Goal: Task Accomplishment & Management: Use online tool/utility

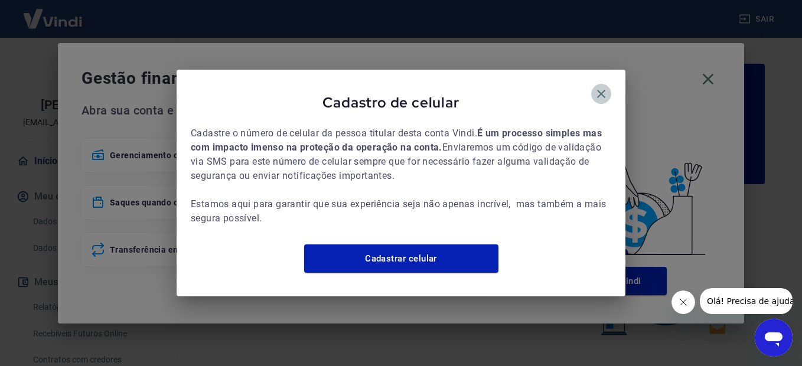
click at [603, 87] on icon "button" at bounding box center [601, 94] width 14 height 14
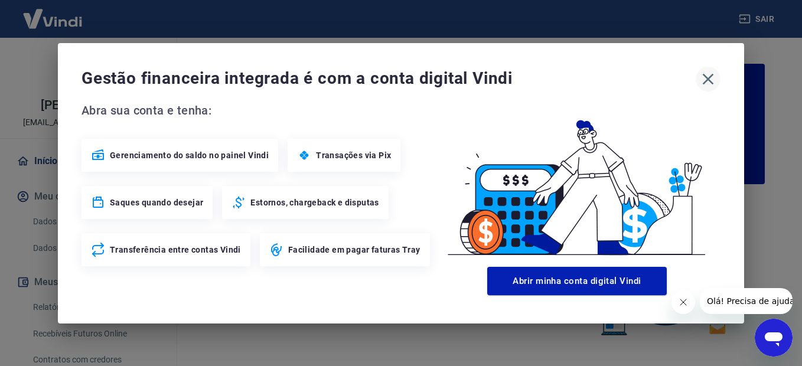
click at [708, 76] on icon "button" at bounding box center [707, 79] width 19 height 19
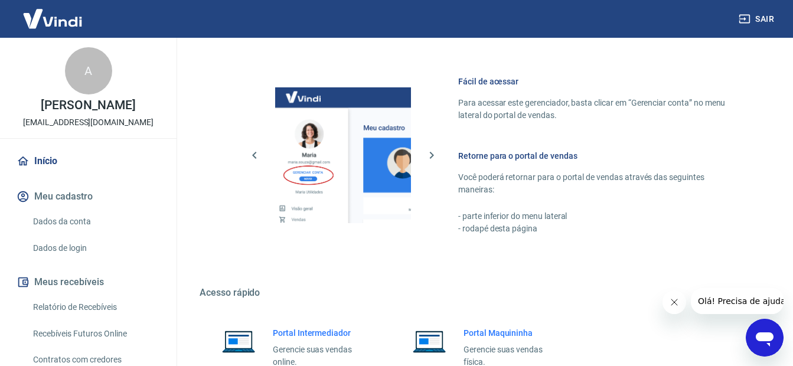
scroll to position [725, 0]
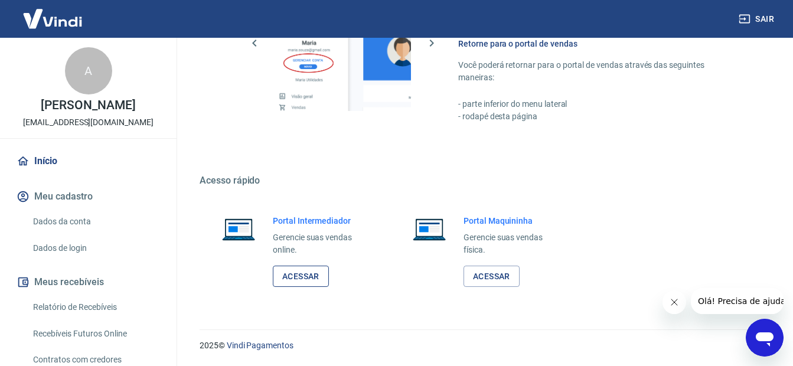
click at [293, 282] on link "Acessar" at bounding box center [301, 277] width 56 height 22
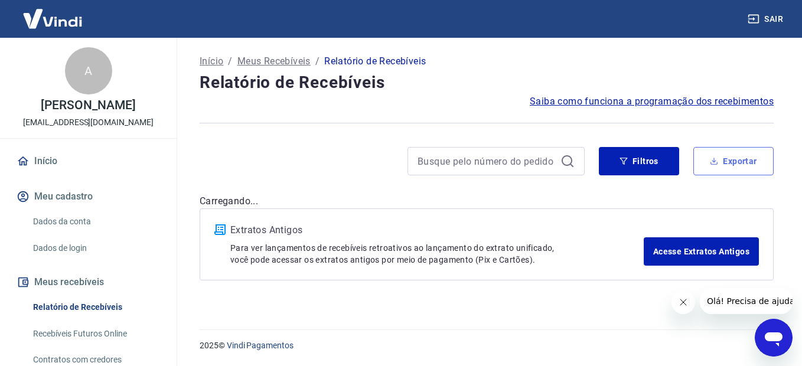
click at [737, 159] on button "Exportar" at bounding box center [733, 161] width 80 height 28
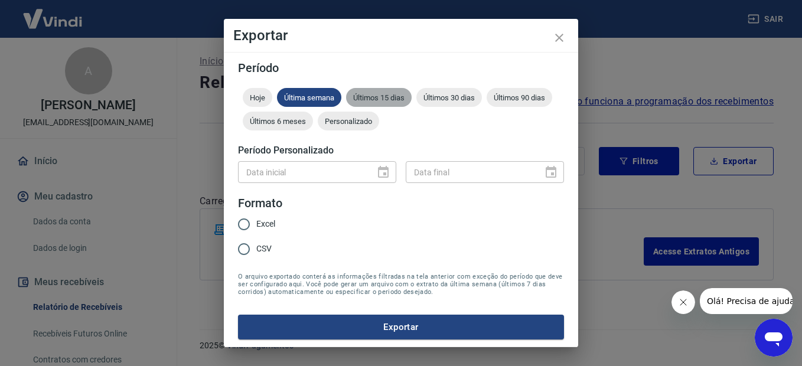
click at [384, 101] on span "Últimos 15 dias" at bounding box center [379, 97] width 66 height 9
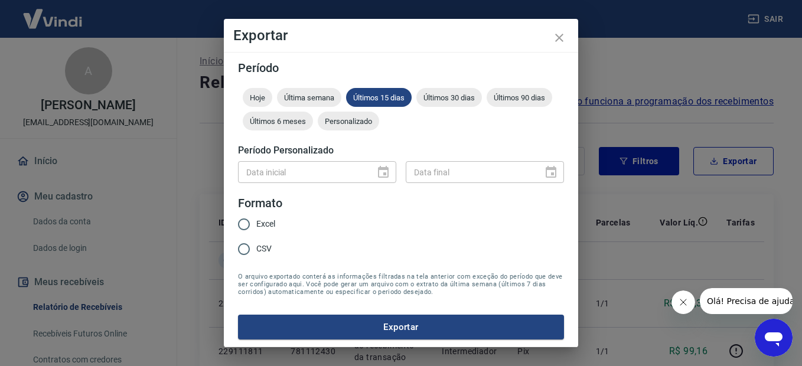
click at [242, 252] on input "CSV" at bounding box center [243, 249] width 25 height 25
radio input "true"
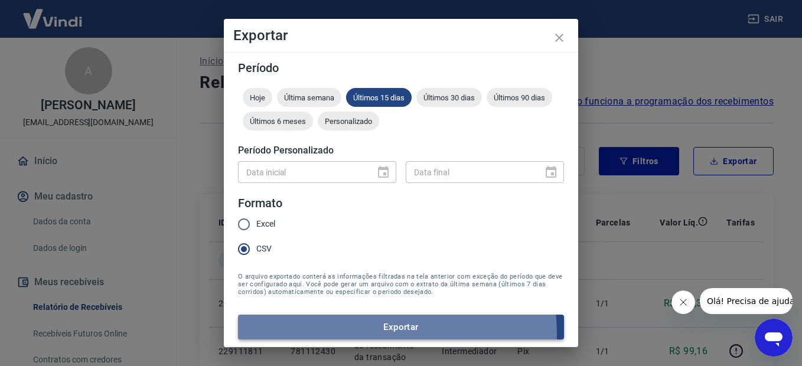
click at [378, 334] on button "Exportar" at bounding box center [401, 327] width 326 height 25
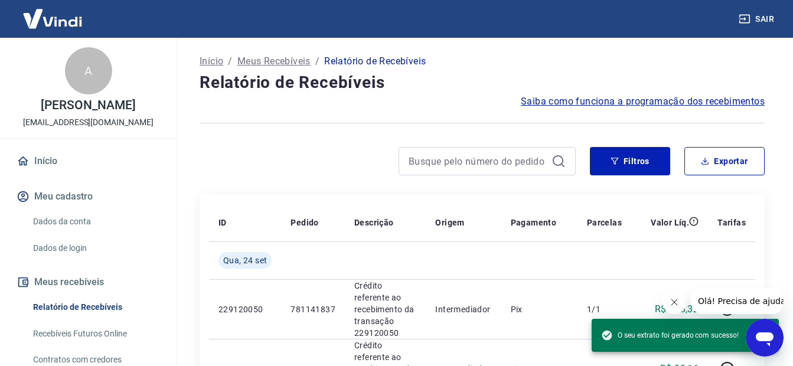
click at [238, 161] on div at bounding box center [388, 161] width 376 height 28
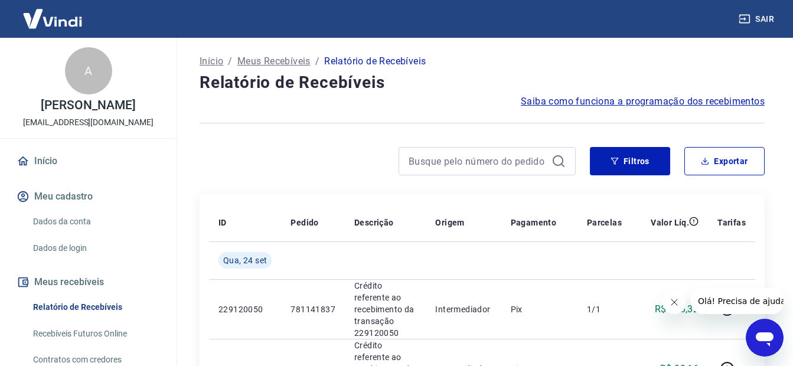
click at [233, 156] on div at bounding box center [388, 161] width 376 height 28
click at [50, 171] on link "Início" at bounding box center [88, 161] width 148 height 26
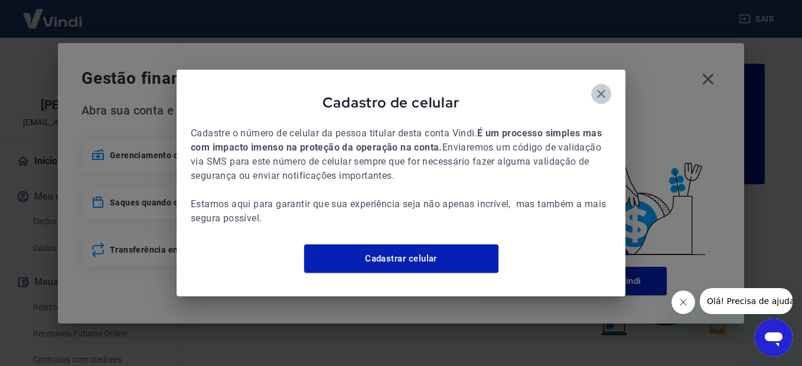
click at [607, 90] on icon "button" at bounding box center [601, 94] width 14 height 14
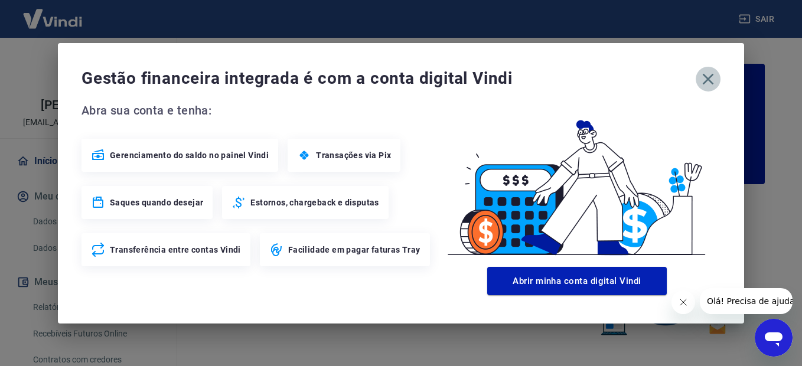
click at [705, 82] on icon "button" at bounding box center [708, 78] width 11 height 11
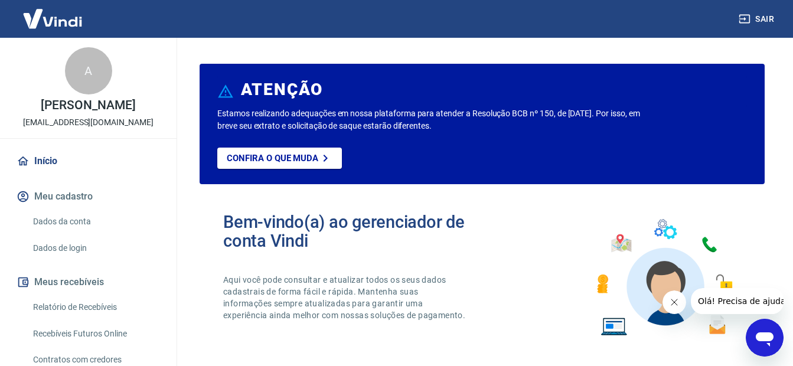
click at [58, 174] on link "Início" at bounding box center [88, 161] width 148 height 26
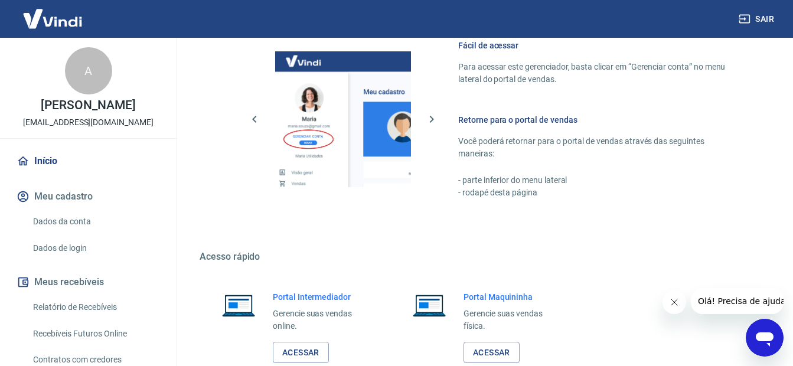
scroll to position [656, 0]
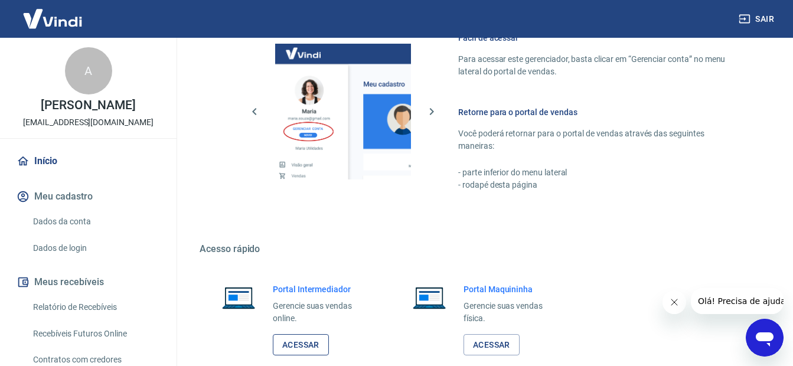
click at [299, 348] on link "Acessar" at bounding box center [301, 345] width 56 height 22
click at [772, 18] on button "Sair" at bounding box center [757, 19] width 43 height 22
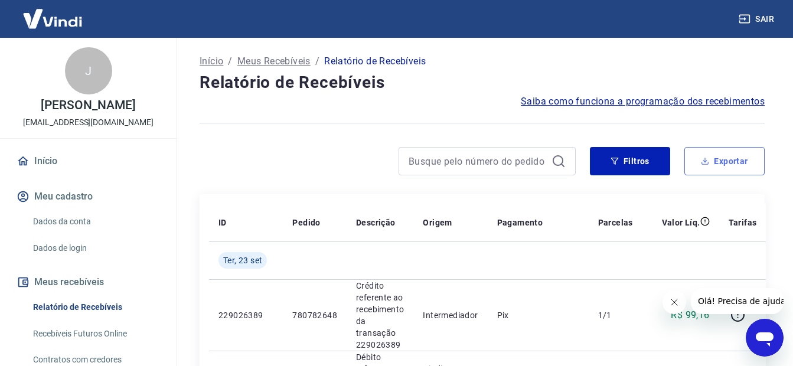
click at [729, 164] on button "Exportar" at bounding box center [724, 161] width 80 height 28
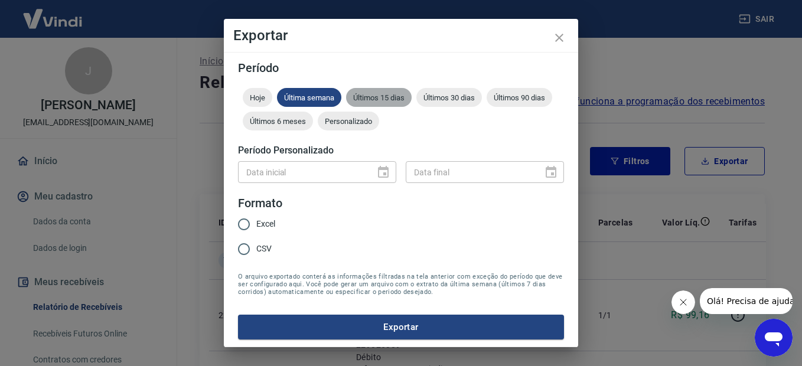
click at [387, 99] on span "Últimos 15 dias" at bounding box center [379, 97] width 66 height 9
click at [240, 250] on input "CSV" at bounding box center [243, 249] width 25 height 25
radio input "true"
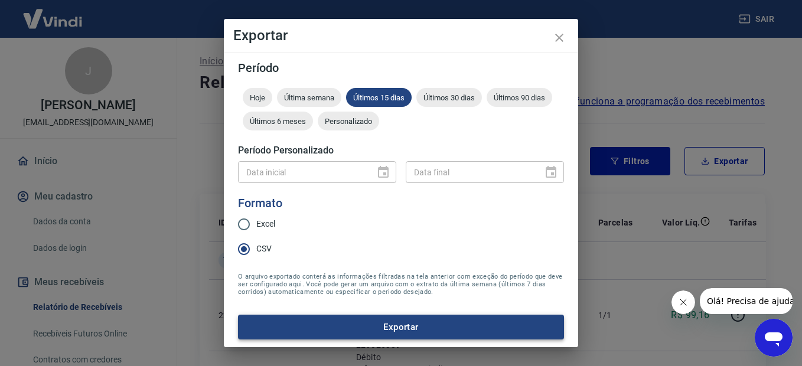
click at [390, 325] on button "Exportar" at bounding box center [401, 327] width 326 height 25
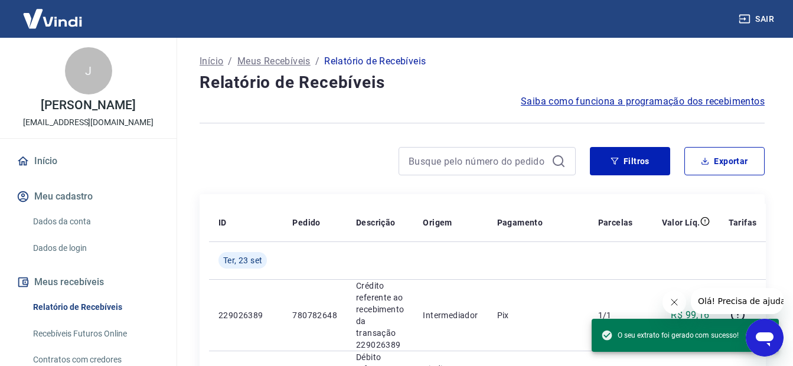
drag, startPoint x: 313, startPoint y: 156, endPoint x: 179, endPoint y: 159, distance: 134.0
click at [310, 155] on div at bounding box center [388, 161] width 376 height 28
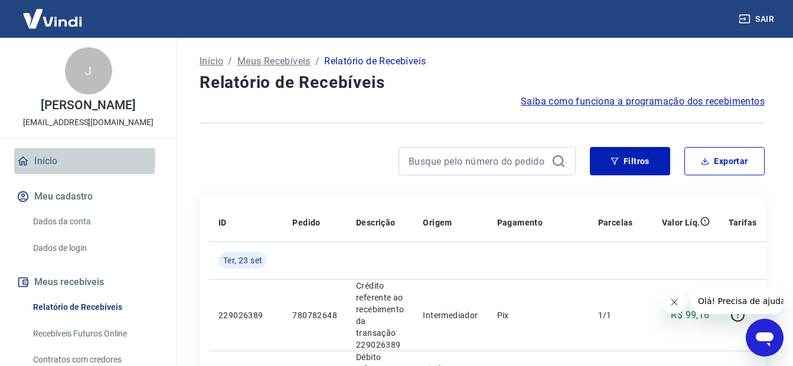
click at [41, 174] on link "Início" at bounding box center [88, 161] width 148 height 26
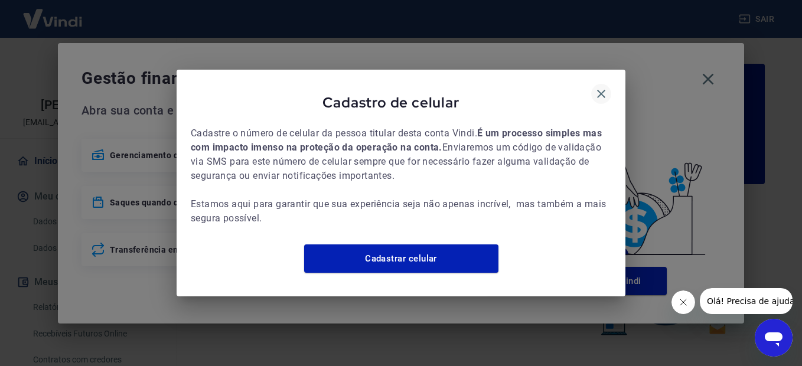
click at [598, 87] on icon "button" at bounding box center [601, 94] width 14 height 14
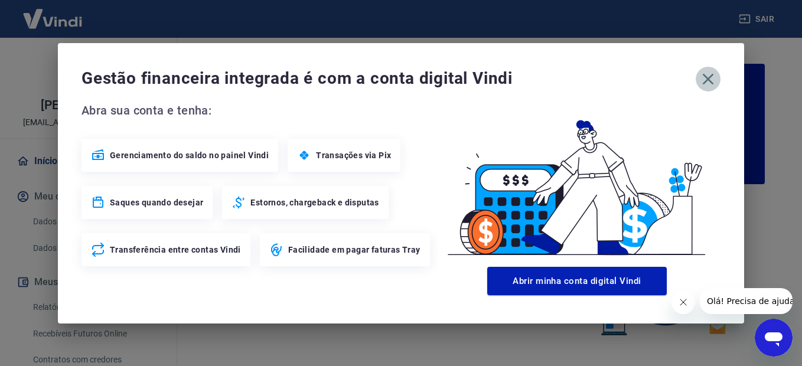
click at [710, 79] on icon "button" at bounding box center [707, 79] width 19 height 19
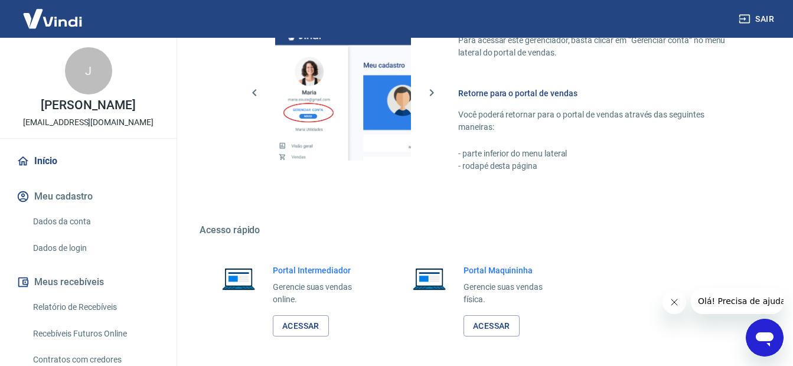
scroll to position [725, 0]
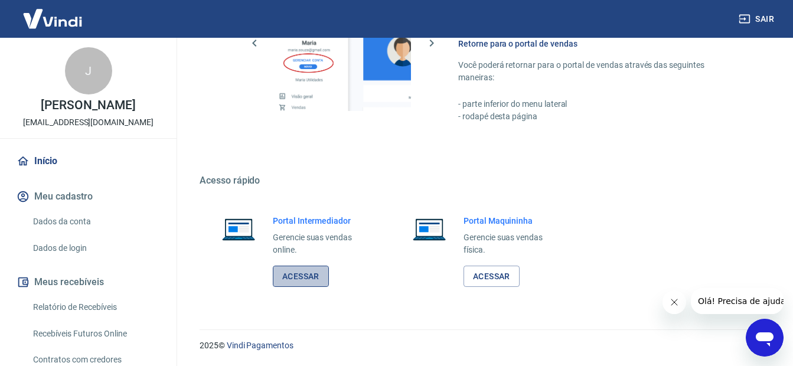
click at [286, 278] on link "Acessar" at bounding box center [301, 277] width 56 height 22
click at [764, 17] on button "Sair" at bounding box center [757, 19] width 43 height 22
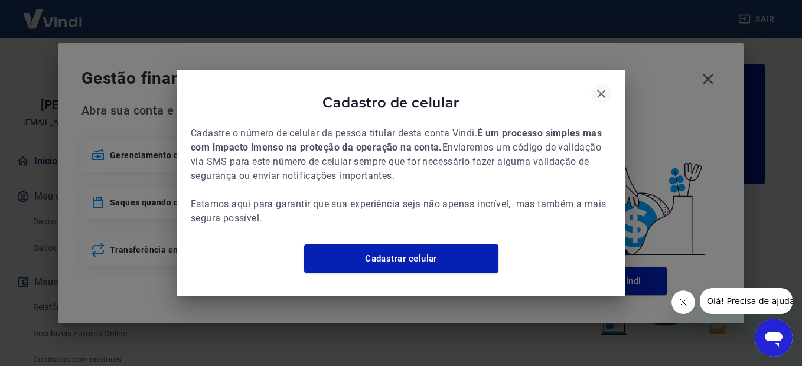
click at [603, 90] on icon "button" at bounding box center [601, 94] width 8 height 8
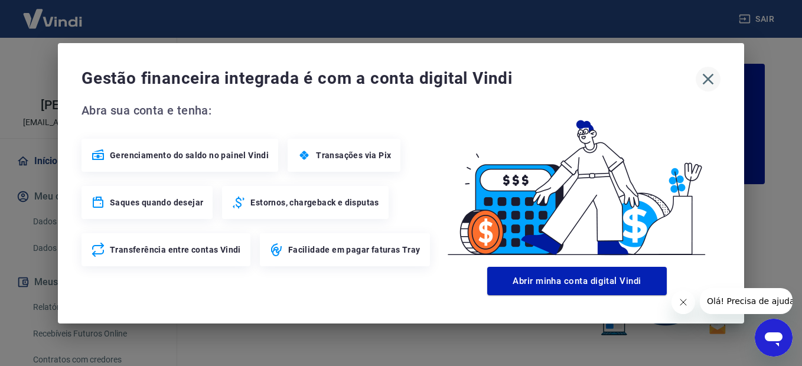
click at [718, 73] on button "button" at bounding box center [707, 79] width 25 height 25
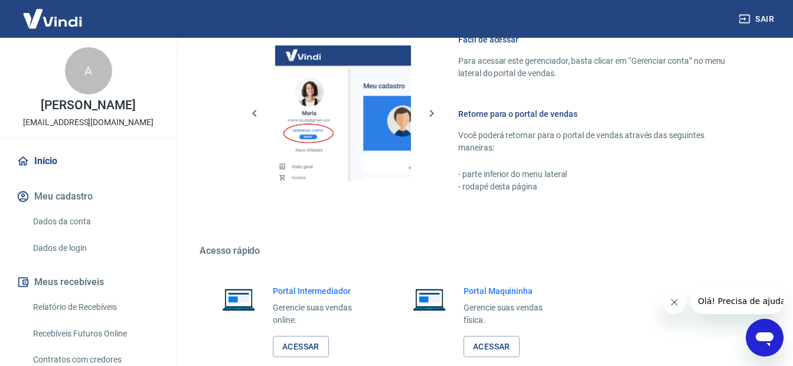
scroll to position [725, 0]
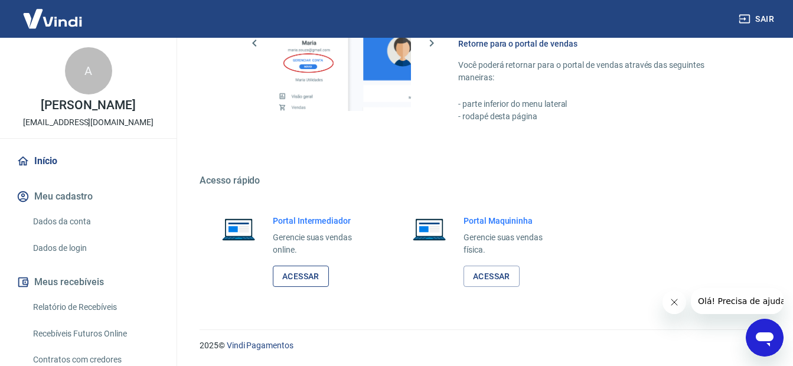
click at [295, 273] on link "Acessar" at bounding box center [301, 277] width 56 height 22
click at [766, 18] on button "Sair" at bounding box center [757, 19] width 43 height 22
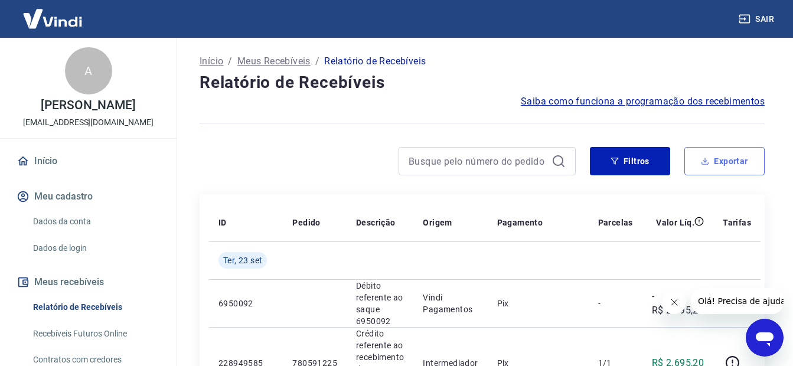
click at [728, 162] on button "Exportar" at bounding box center [724, 161] width 80 height 28
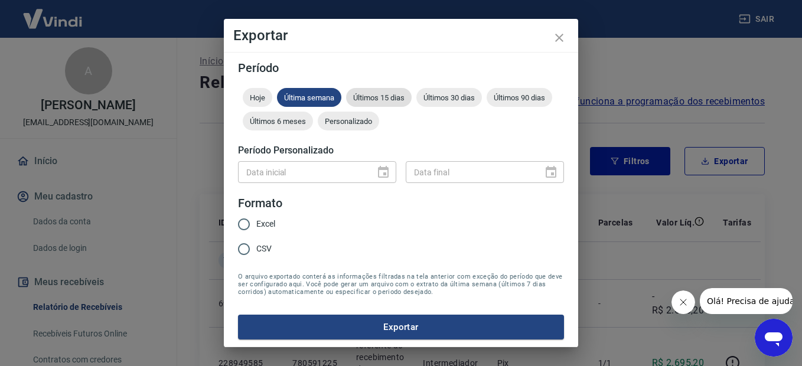
click at [390, 100] on span "Últimos 15 dias" at bounding box center [379, 97] width 66 height 9
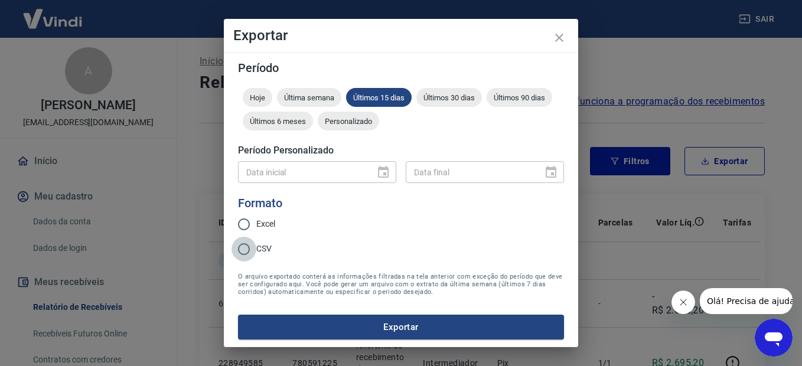
click at [241, 253] on input "CSV" at bounding box center [243, 249] width 25 height 25
radio input "true"
click at [391, 327] on button "Exportar" at bounding box center [401, 327] width 326 height 25
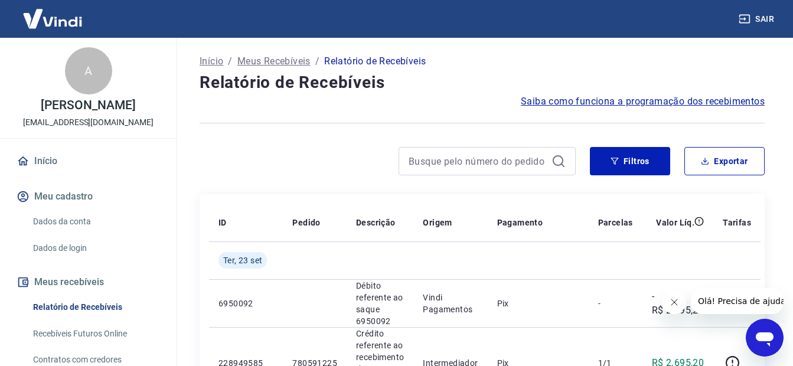
click at [769, 18] on button "Sair" at bounding box center [757, 19] width 43 height 22
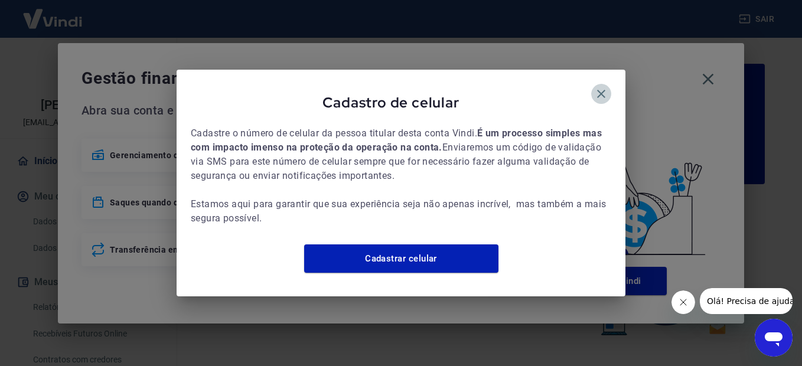
drag, startPoint x: 599, startPoint y: 89, endPoint x: 629, endPoint y: 87, distance: 30.2
click at [600, 89] on icon "button" at bounding box center [601, 94] width 14 height 14
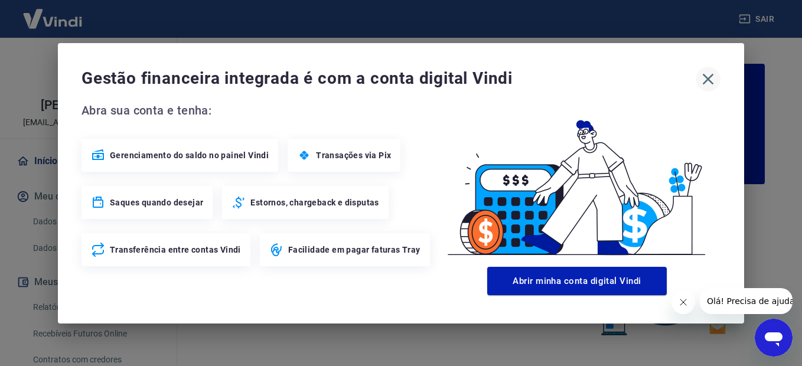
click at [714, 76] on icon "button" at bounding box center [707, 79] width 19 height 19
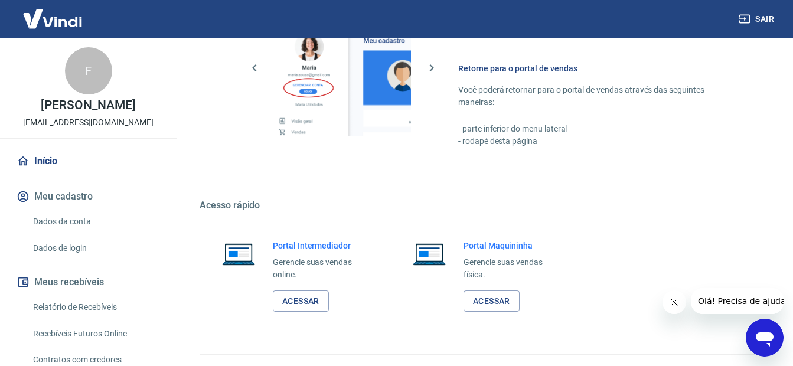
scroll to position [725, 0]
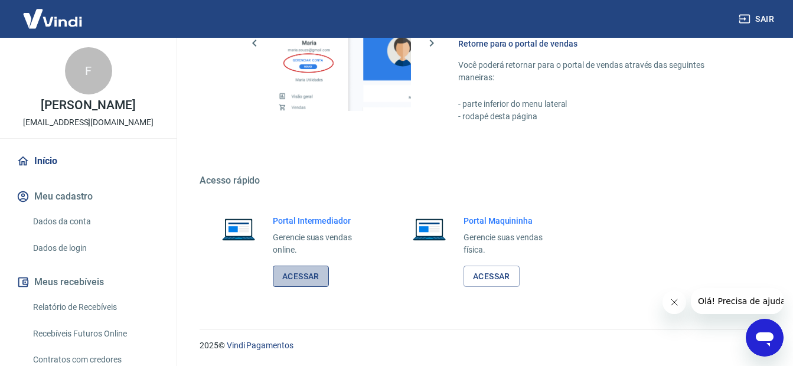
click at [286, 277] on link "Acessar" at bounding box center [301, 277] width 56 height 22
click at [768, 21] on button "Sair" at bounding box center [757, 19] width 43 height 22
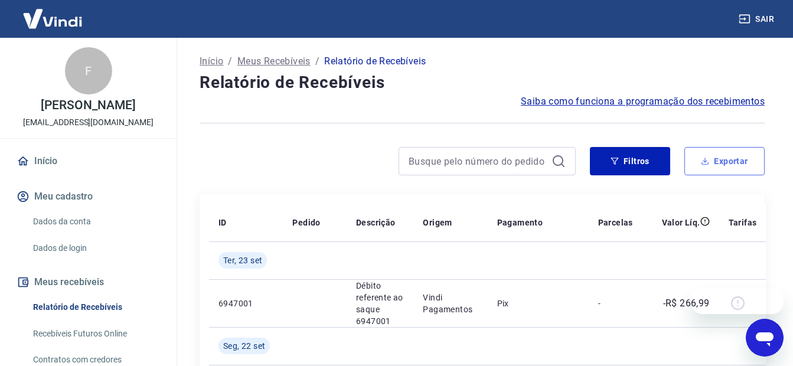
click at [732, 159] on button "Exportar" at bounding box center [724, 161] width 80 height 28
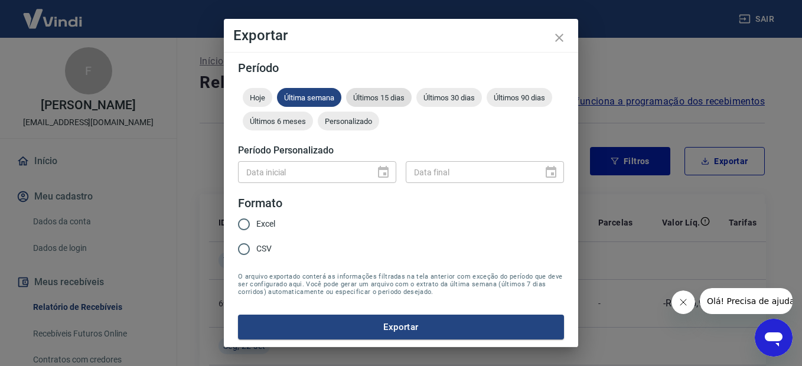
click at [383, 100] on span "Últimos 15 dias" at bounding box center [379, 97] width 66 height 9
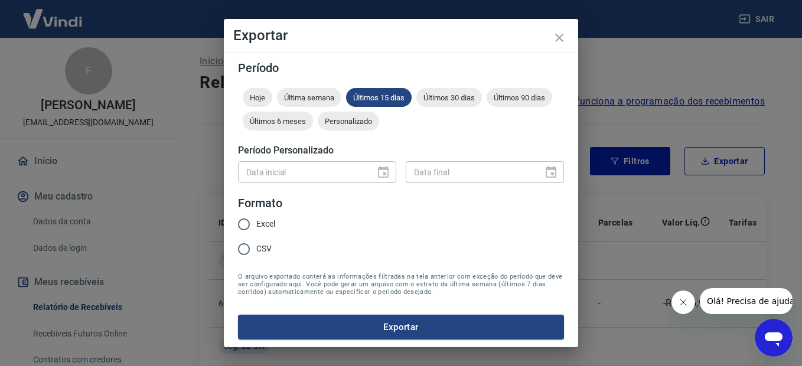
click at [249, 249] on input "CSV" at bounding box center [243, 249] width 25 height 25
radio input "true"
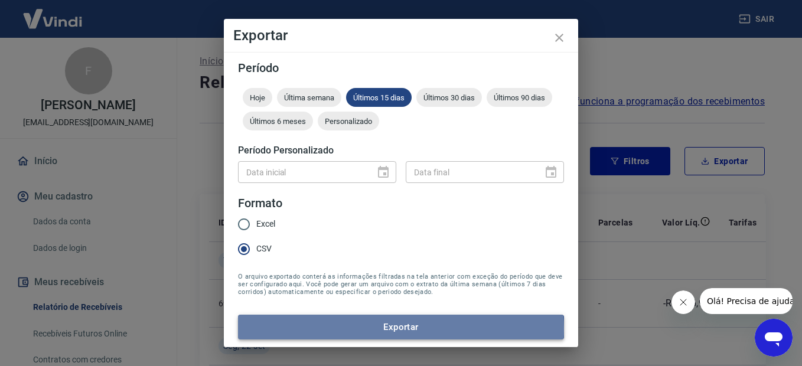
click at [400, 329] on button "Exportar" at bounding box center [401, 327] width 326 height 25
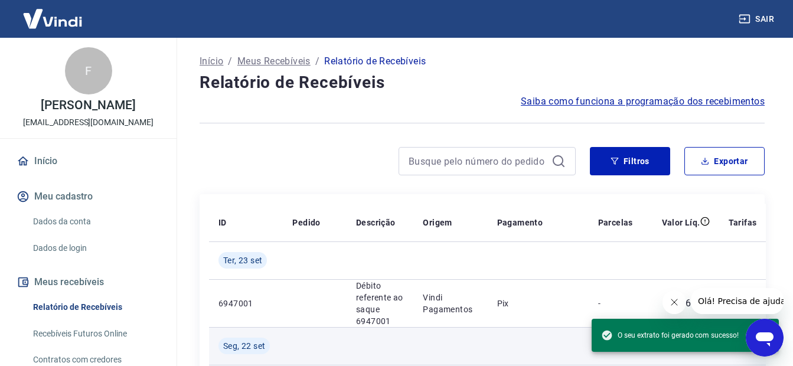
click at [214, 343] on td "Seg, 22 set" at bounding box center [246, 346] width 74 height 38
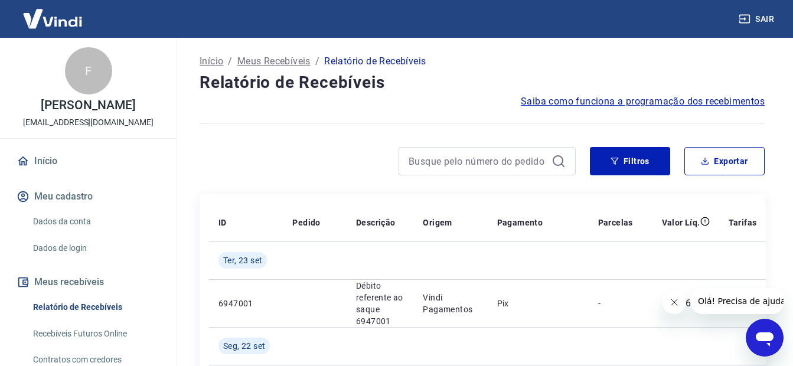
click at [763, 21] on button "Sair" at bounding box center [757, 19] width 43 height 22
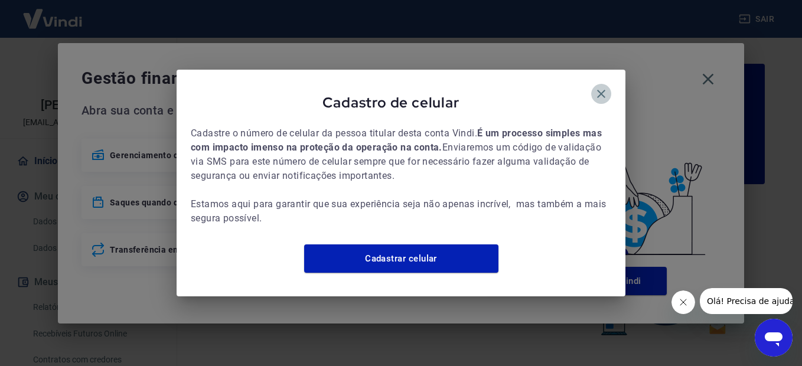
click at [600, 92] on icon "button" at bounding box center [601, 94] width 14 height 14
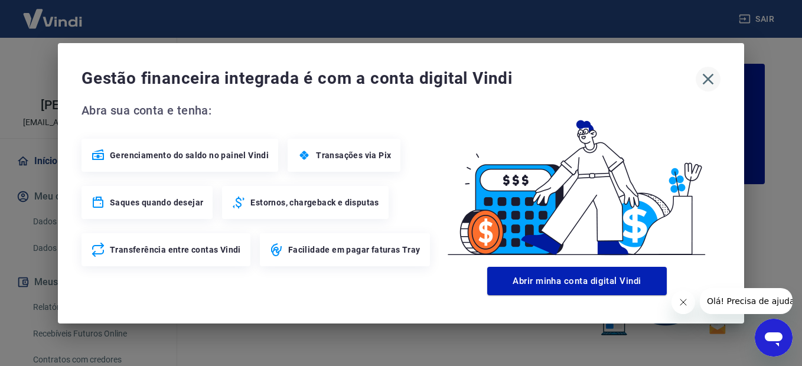
click at [717, 79] on icon "button" at bounding box center [707, 79] width 19 height 19
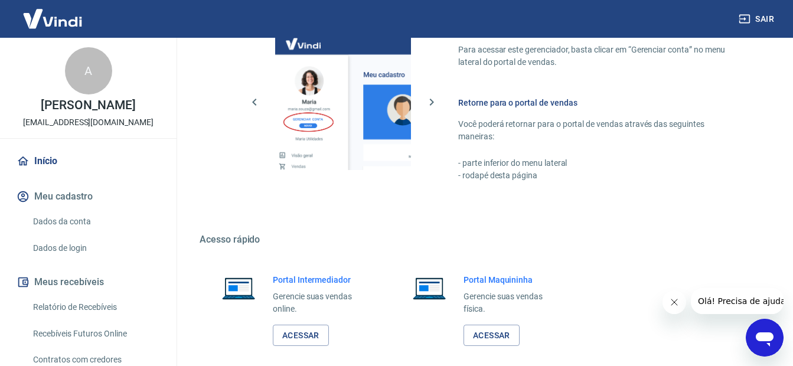
scroll to position [725, 0]
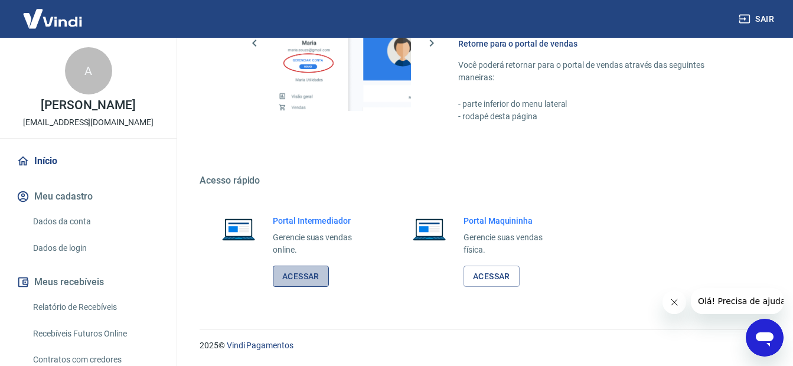
click at [311, 276] on link "Acessar" at bounding box center [301, 277] width 56 height 22
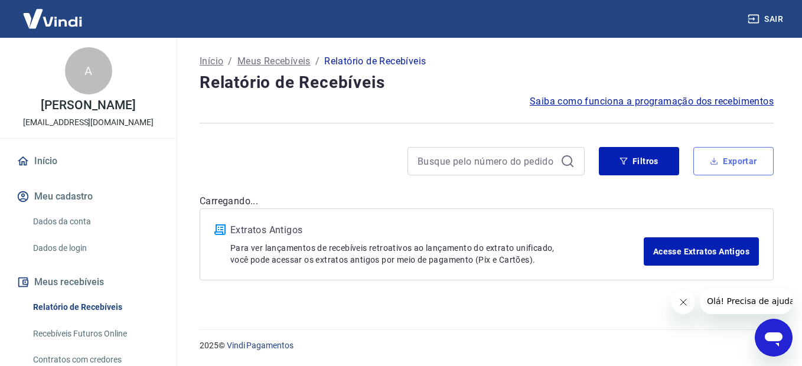
click at [745, 162] on button "Exportar" at bounding box center [733, 161] width 80 height 28
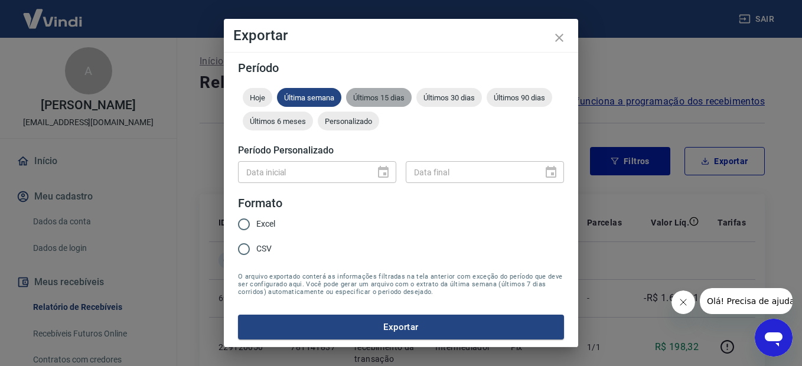
click at [383, 98] on span "Últimos 15 dias" at bounding box center [379, 97] width 66 height 9
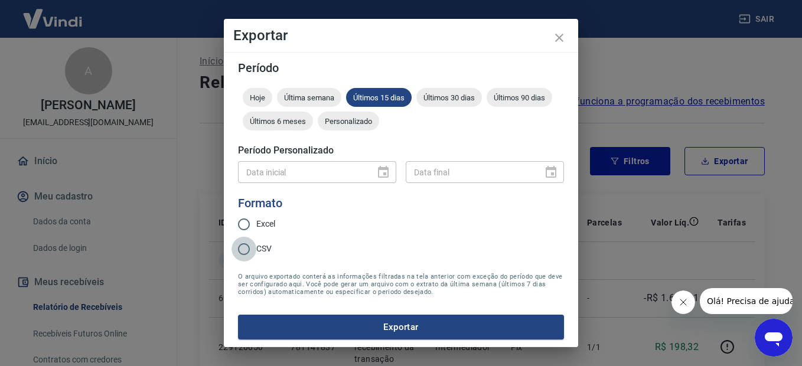
click at [245, 250] on input "CSV" at bounding box center [243, 249] width 25 height 25
radio input "true"
click at [385, 326] on button "Exportar" at bounding box center [401, 327] width 326 height 25
